Goal: Find specific page/section: Find specific page/section

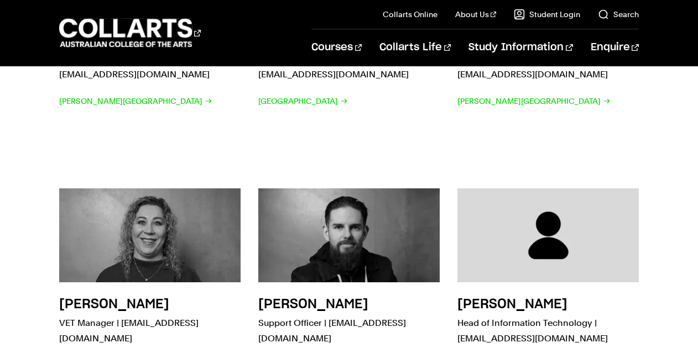
scroll to position [2807, 0]
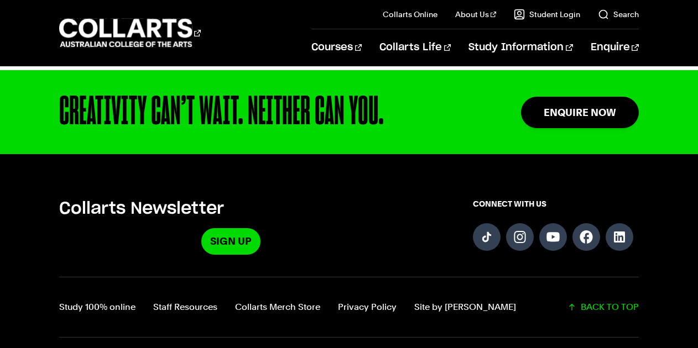
scroll to position [1632, 0]
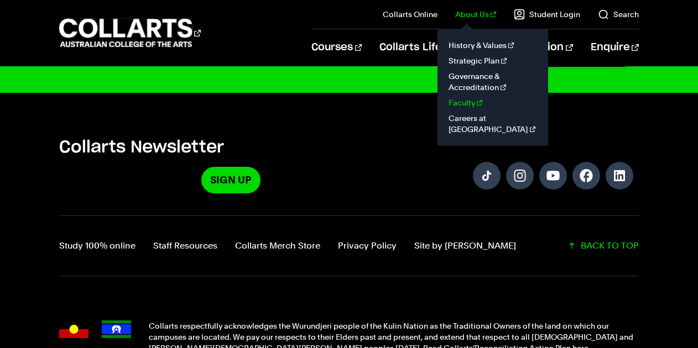
click at [482, 102] on link "Faculty" at bounding box center [492, 102] width 93 height 15
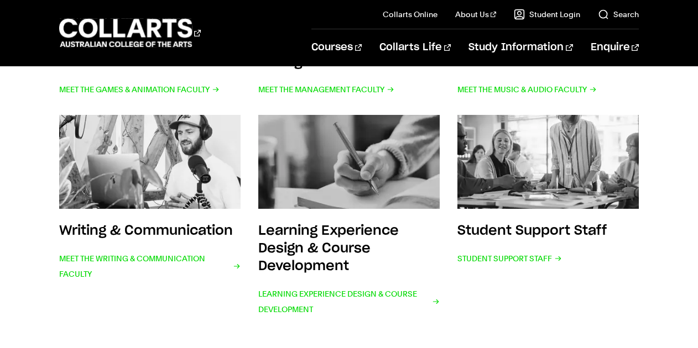
scroll to position [518, 0]
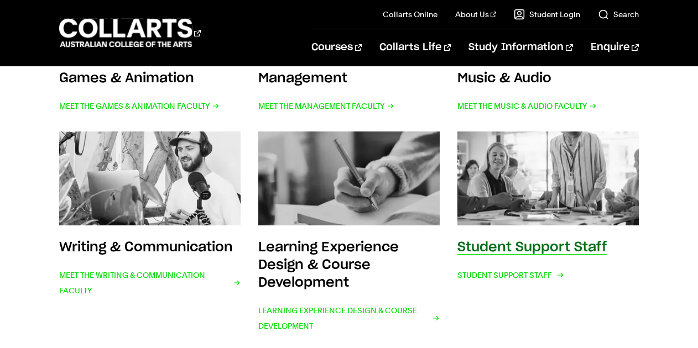
click at [472, 215] on img at bounding box center [549, 178] width 200 height 103
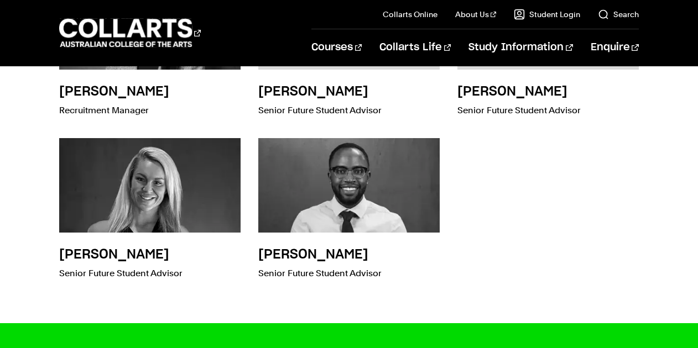
scroll to position [3550, 0]
